Goal: Task Accomplishment & Management: Use online tool/utility

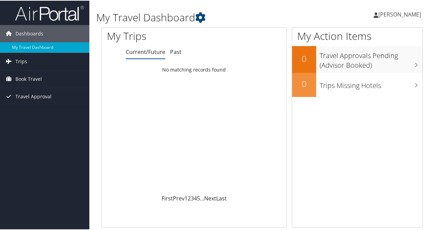
scroll to position [0, 0]
click at [34, 78] on span "Book Travel" at bounding box center [28, 77] width 26 height 17
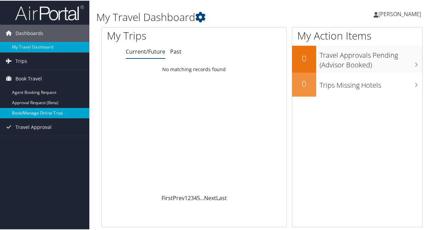
click at [29, 111] on link "Book/Manage Online Trips" at bounding box center [44, 112] width 89 height 10
